Goal: Transaction & Acquisition: Subscribe to service/newsletter

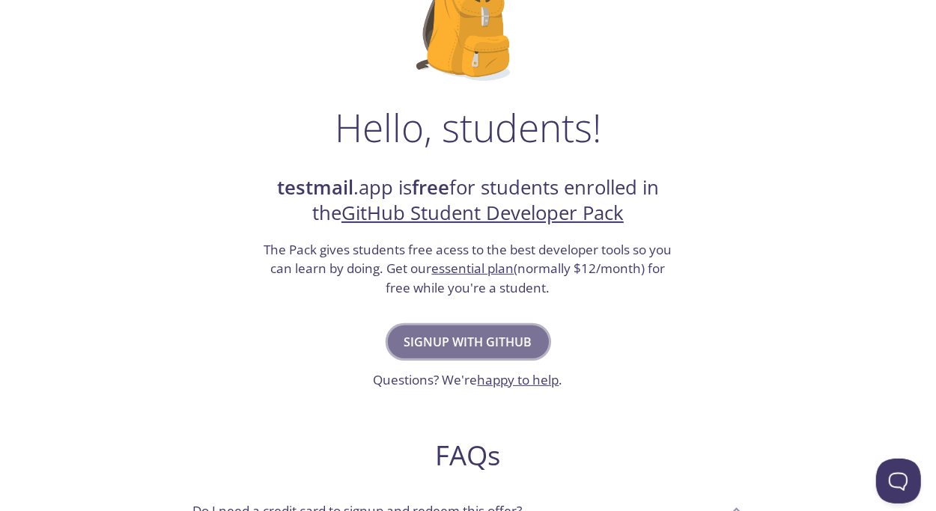
click at [489, 344] on span "Signup with GitHub" at bounding box center [468, 342] width 128 height 21
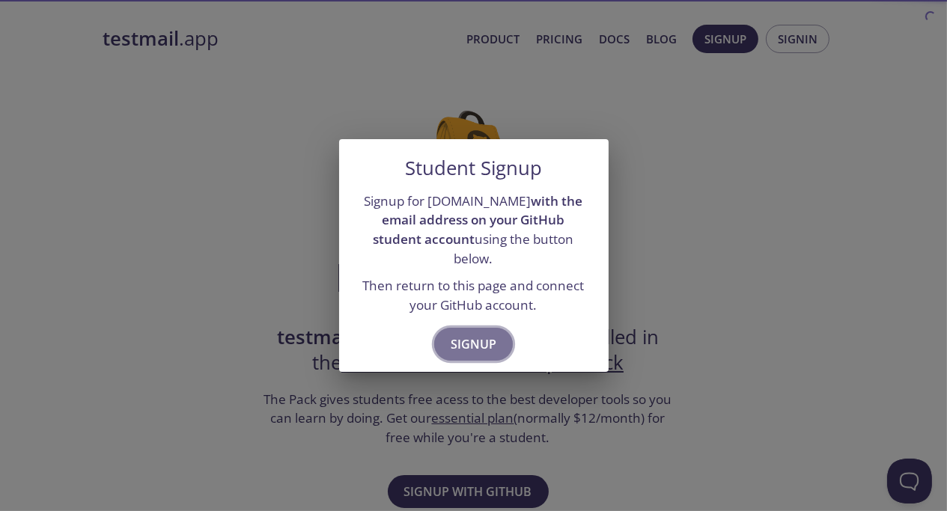
click at [489, 338] on span "Signup" at bounding box center [474, 344] width 46 height 21
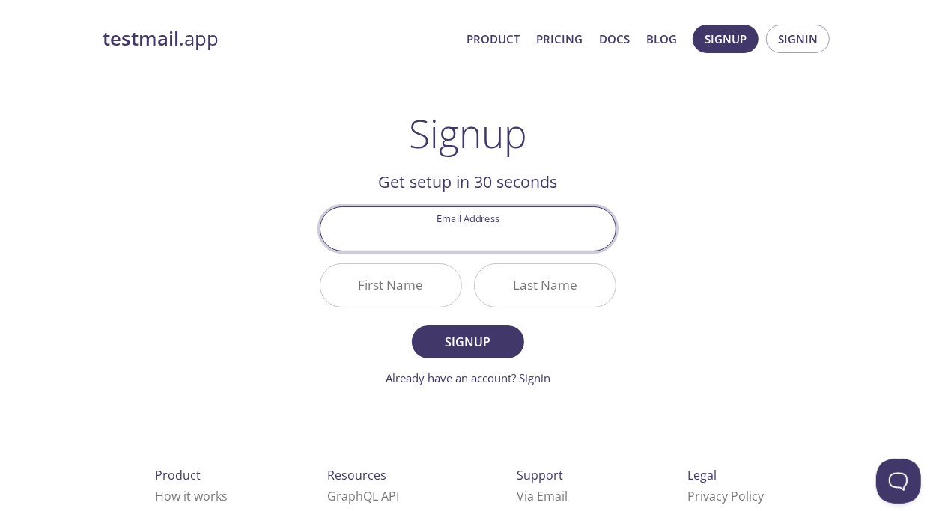
click at [537, 228] on input "Email Address" at bounding box center [467, 228] width 295 height 43
type input "[EMAIL_ADDRESS][DOMAIN_NAME]"
type input "[PERSON_NAME]"
type input "G"
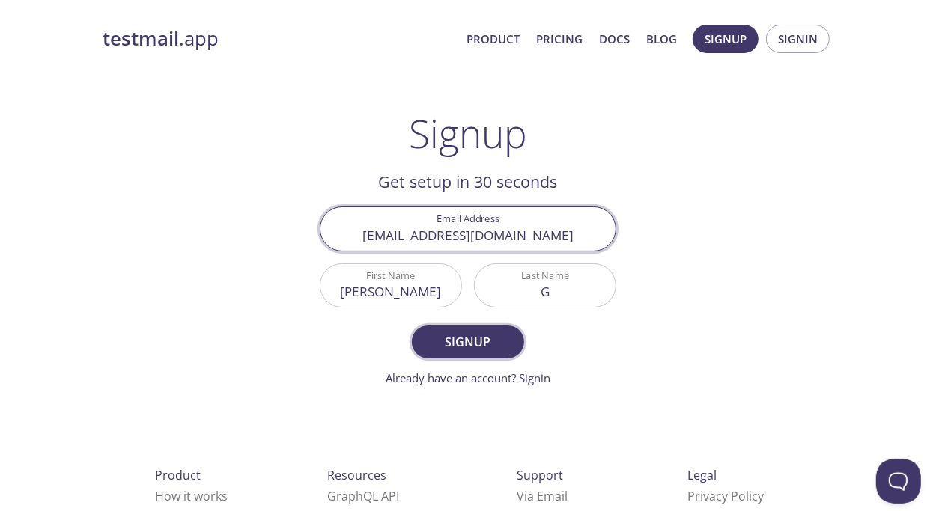
click at [478, 334] on span "Signup" at bounding box center [467, 342] width 79 height 21
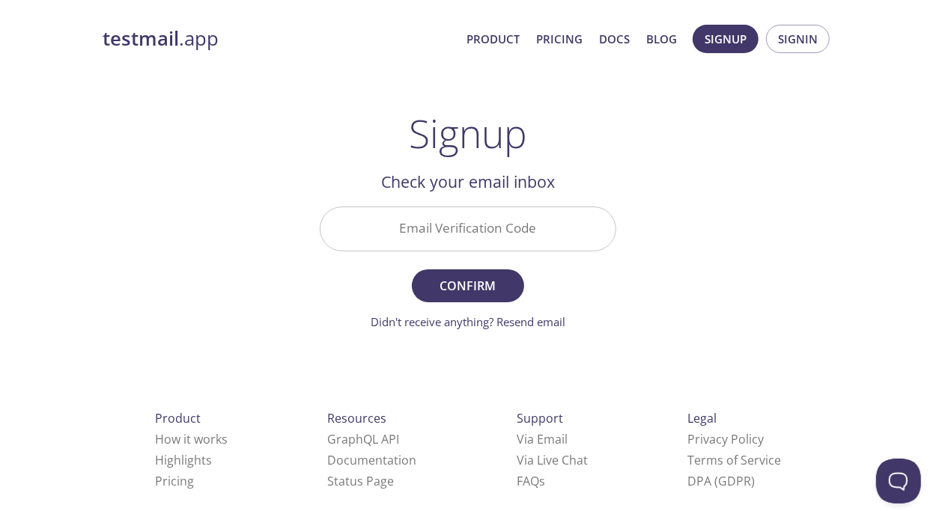
click at [494, 217] on input "Email Verification Code" at bounding box center [467, 228] width 295 height 43
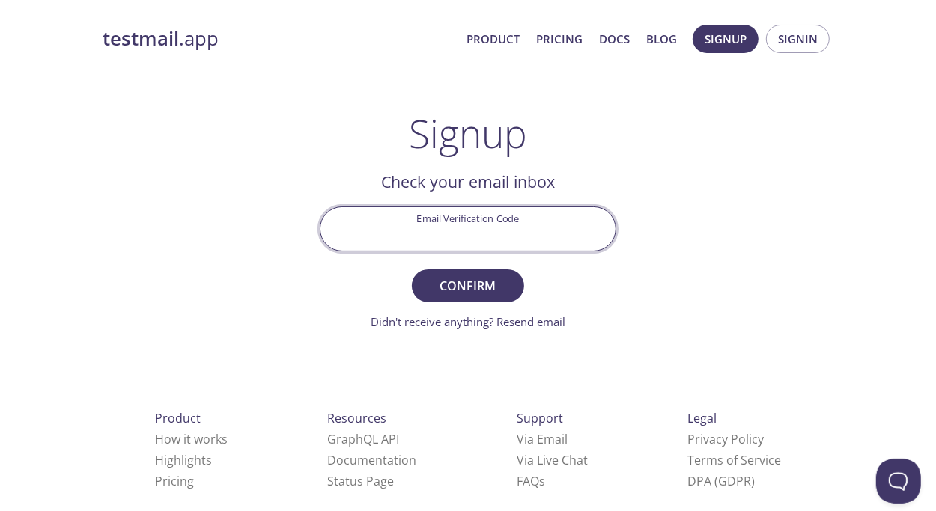
paste input "QY8WAY8"
type input "QY8WAY8"
click at [489, 293] on span "Confirm" at bounding box center [467, 285] width 79 height 21
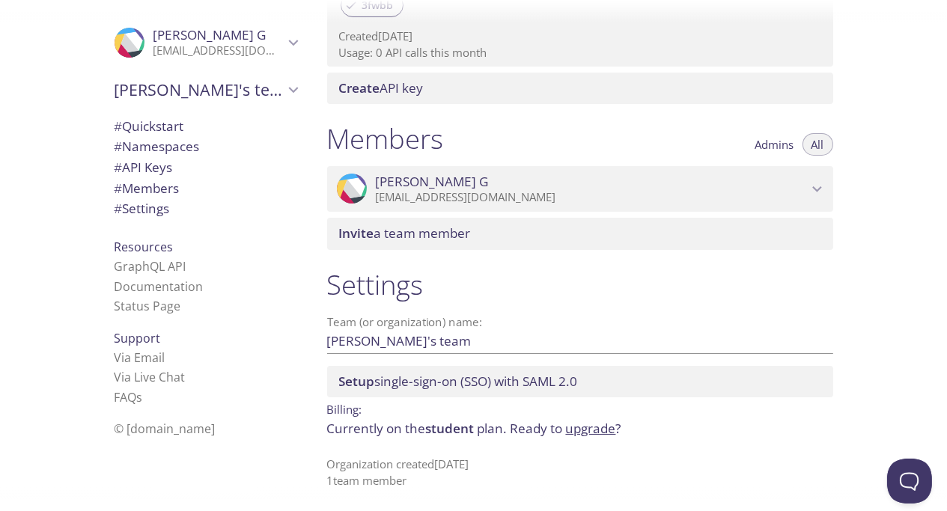
scroll to position [552, 0]
